Goal: Task Accomplishment & Management: Manage account settings

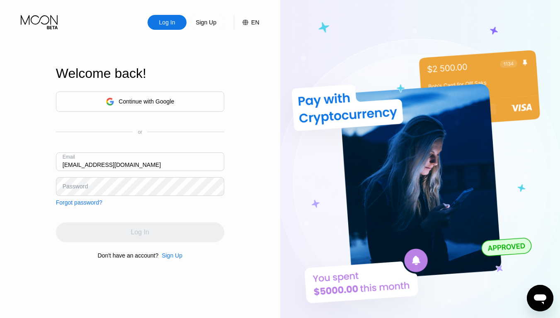
type input "[EMAIL_ADDRESS][DOMAIN_NAME]"
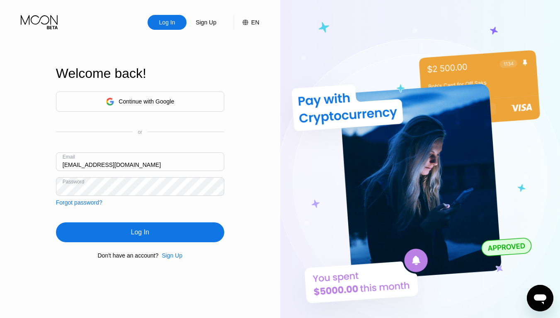
click at [140, 234] on div "Log In" at bounding box center [140, 232] width 18 height 8
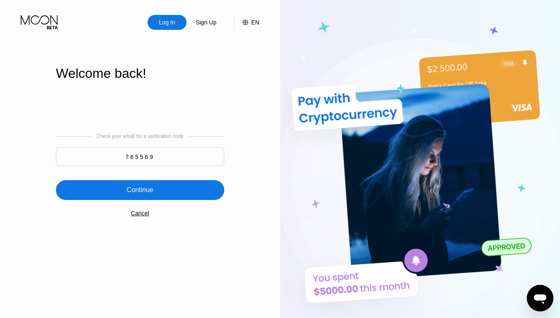
type input "785569"
click at [140, 191] on div "Continue" at bounding box center [140, 190] width 27 height 8
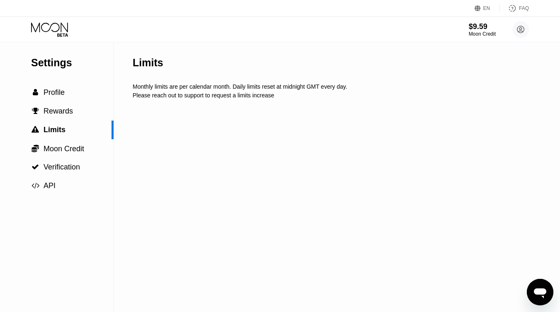
click at [540, 74] on div "Limits" at bounding box center [357, 62] width 448 height 41
